Goal: Check status: Check status

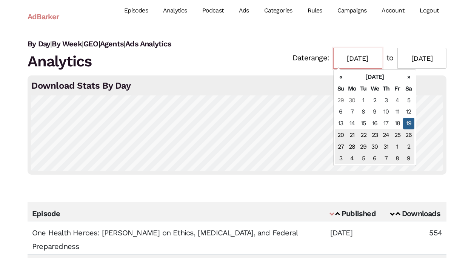
click at [365, 58] on input "[DATE]" at bounding box center [357, 58] width 49 height 21
click at [341, 80] on th "«" at bounding box center [340, 77] width 11 height 12
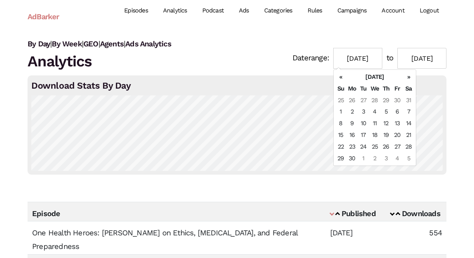
click at [341, 80] on th "«" at bounding box center [340, 77] width 11 height 12
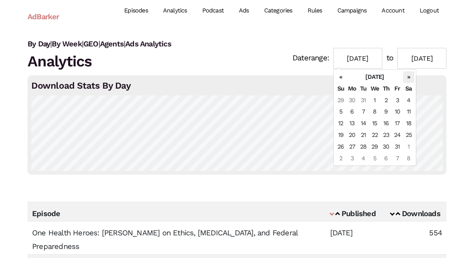
click at [406, 79] on th "»" at bounding box center [408, 77] width 11 height 12
click at [362, 98] on td "1" at bounding box center [363, 101] width 11 height 12
type input "[DATE]"
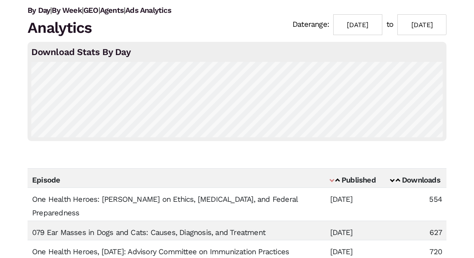
scroll to position [25, 0]
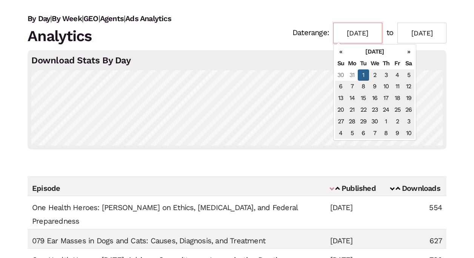
click at [373, 37] on input "[DATE]" at bounding box center [357, 33] width 49 height 21
click at [365, 52] on th "[DATE]" at bounding box center [374, 52] width 57 height 12
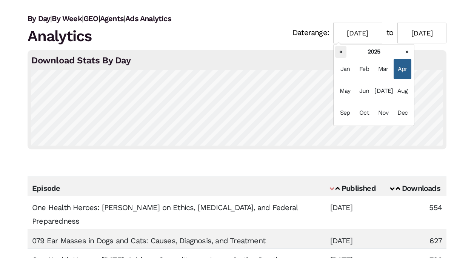
click at [344, 52] on th "«" at bounding box center [340, 52] width 11 height 12
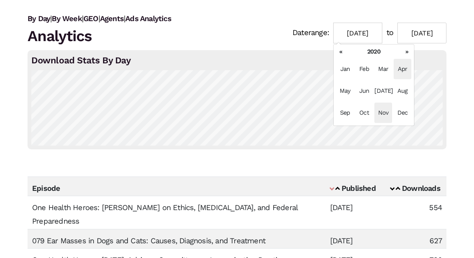
click at [384, 114] on span "Nov" at bounding box center [383, 113] width 18 height 20
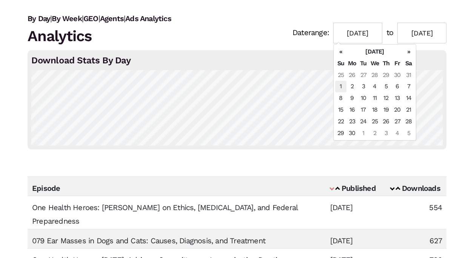
click at [344, 83] on td "1" at bounding box center [340, 87] width 11 height 12
type input "11/01/2020"
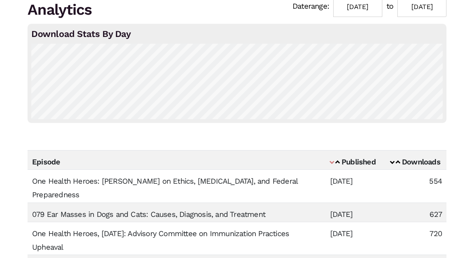
scroll to position [52, 0]
click at [391, 160] on span at bounding box center [392, 161] width 5 height 5
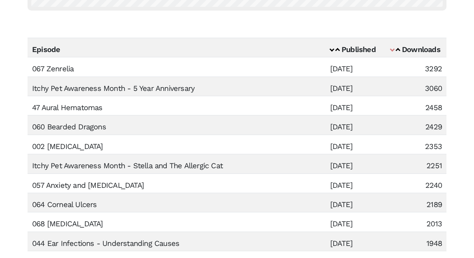
scroll to position [163, 0]
